Goal: Book appointment/travel/reservation

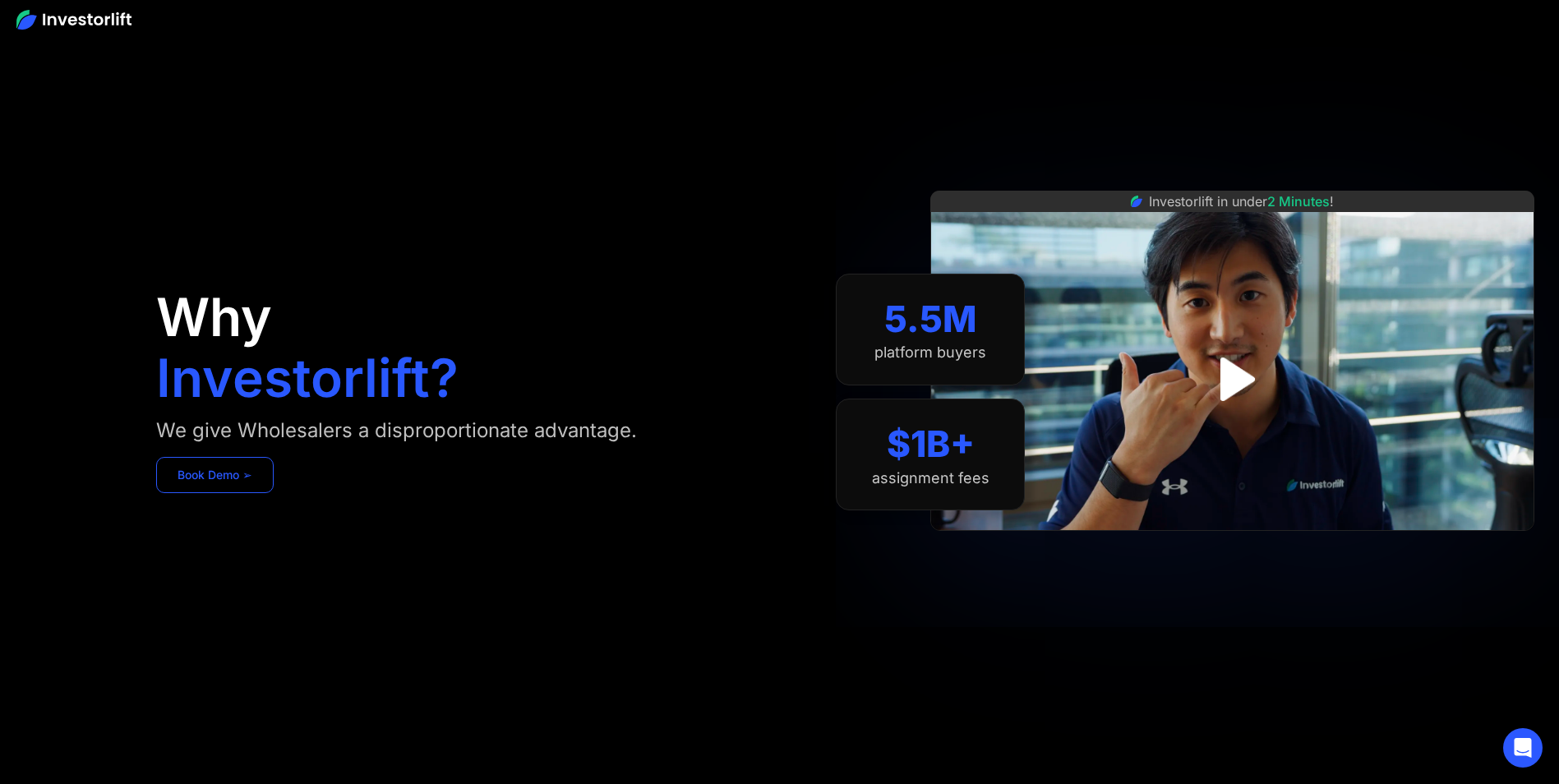
click at [220, 490] on link "Book Demo ➢" at bounding box center [214, 475] width 117 height 36
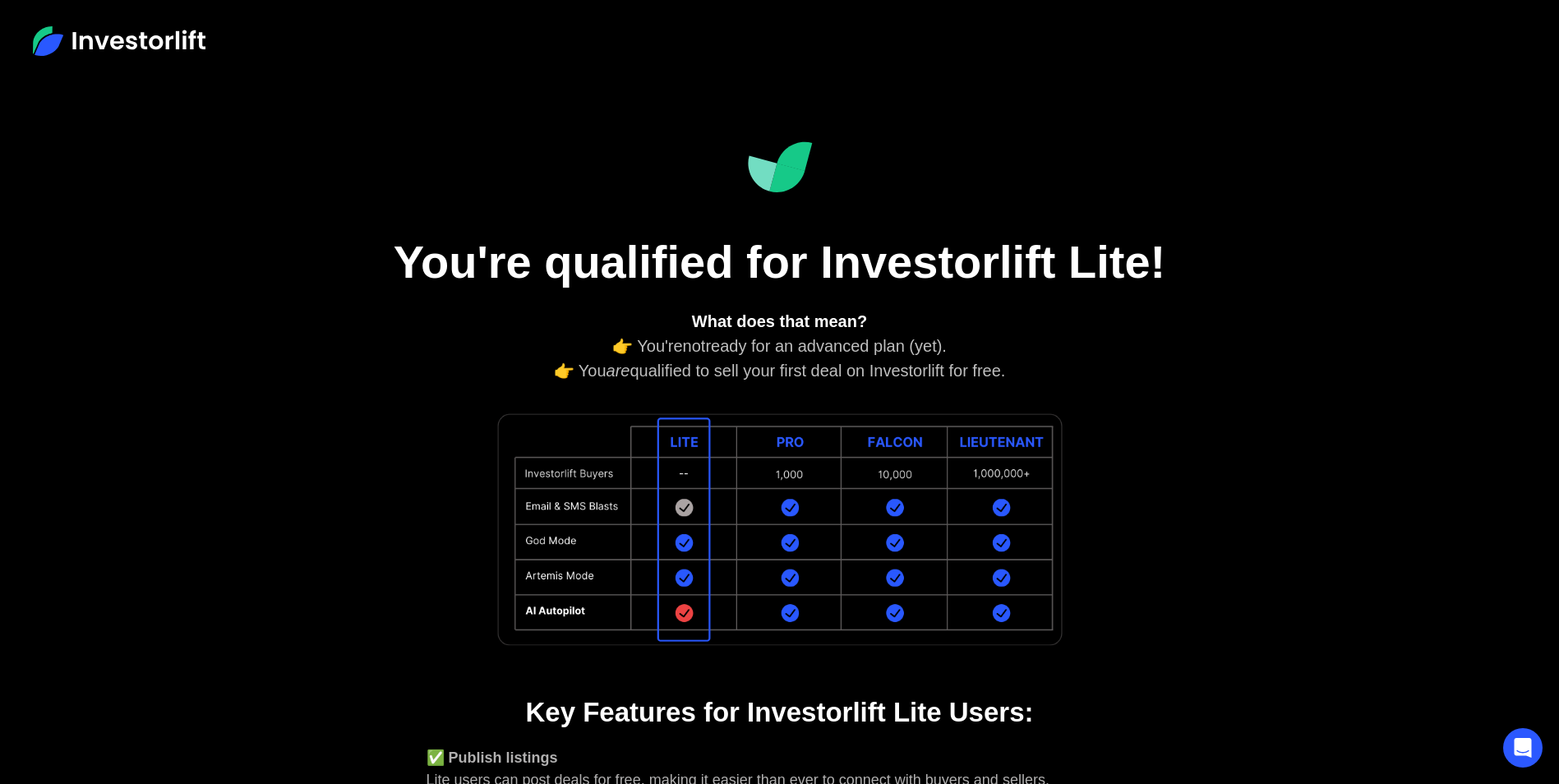
click at [1001, 486] on img at bounding box center [780, 529] width 575 height 244
click at [791, 444] on img at bounding box center [780, 529] width 575 height 244
click at [887, 461] on img at bounding box center [780, 529] width 575 height 244
click at [895, 460] on img at bounding box center [780, 529] width 575 height 244
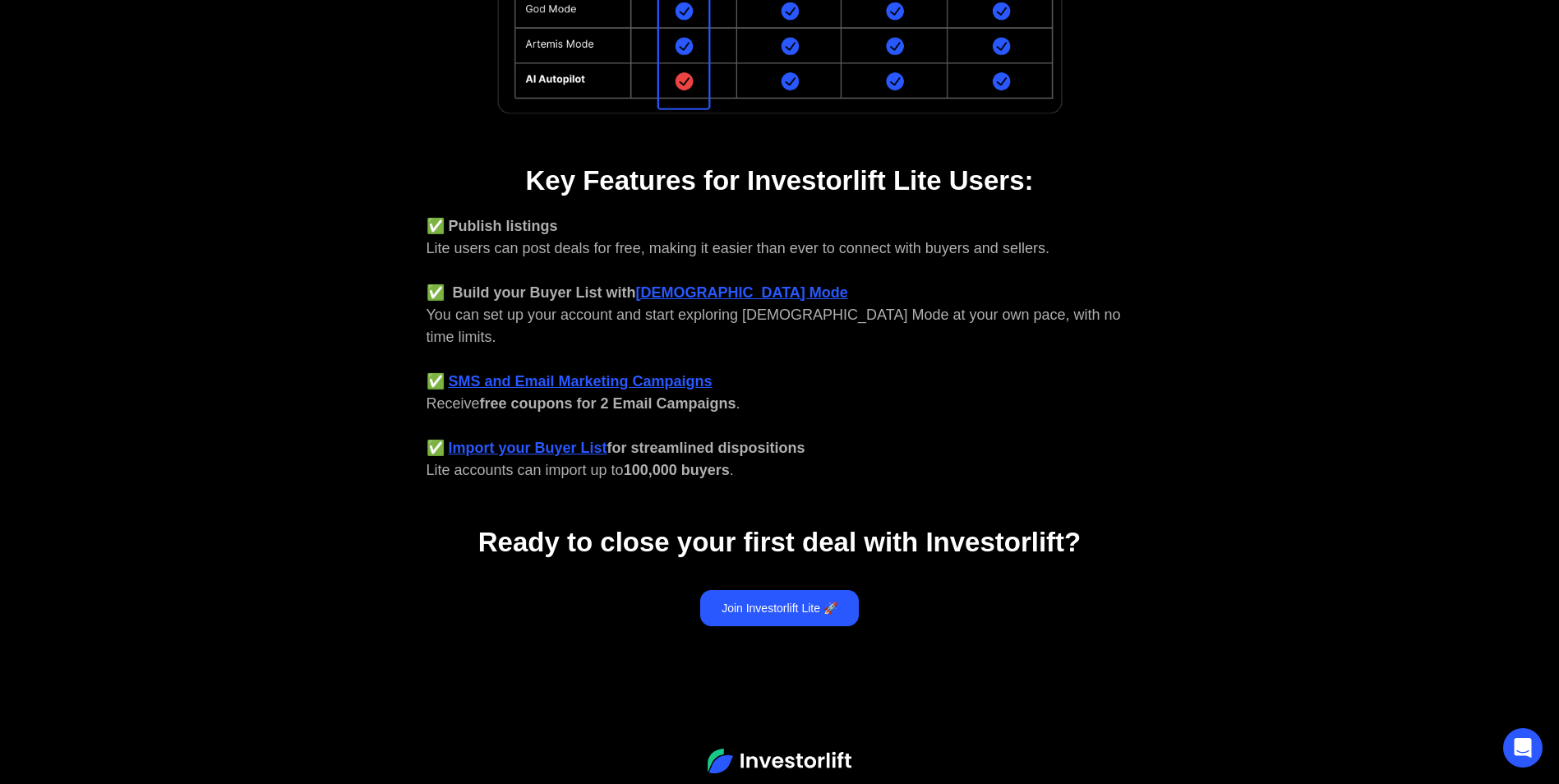
scroll to position [581, 0]
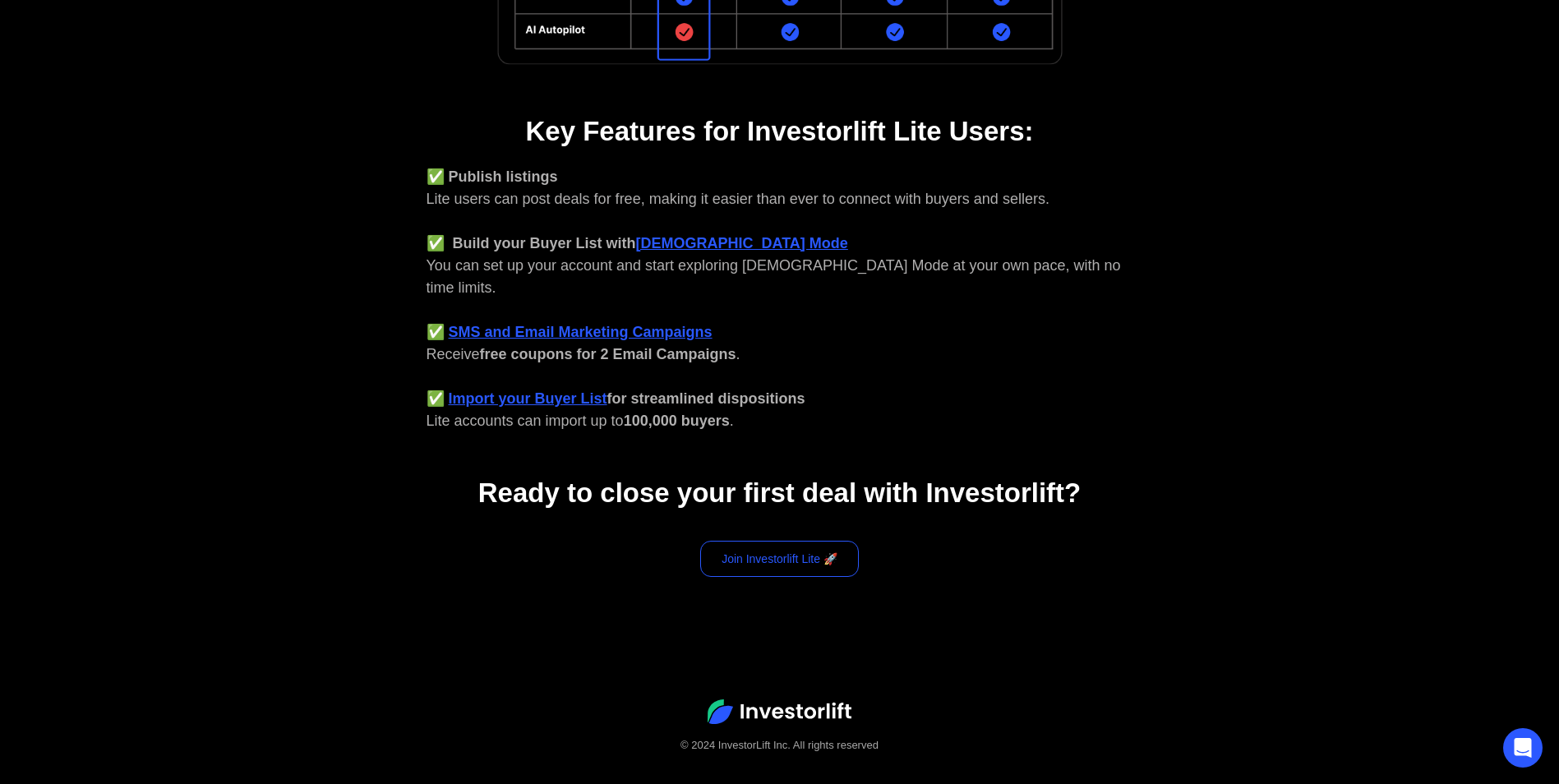
click at [773, 540] on link "Join Investorlift Lite 🚀" at bounding box center [779, 559] width 159 height 36
